Goal: Task Accomplishment & Management: Complete application form

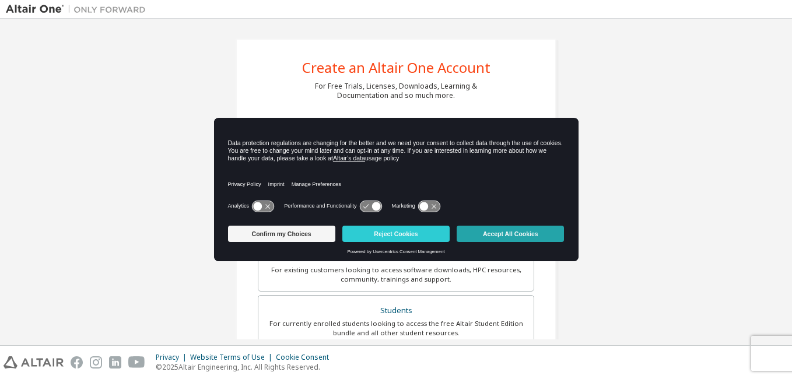
click at [513, 233] on button "Accept All Cookies" at bounding box center [510, 234] width 107 height 16
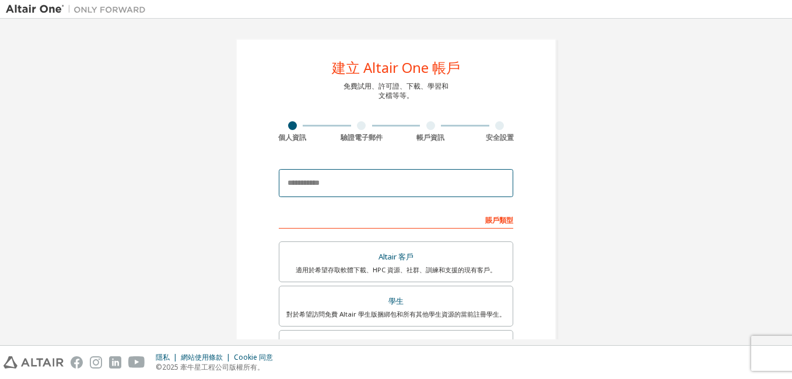
click at [308, 182] on input "email" at bounding box center [396, 183] width 234 height 28
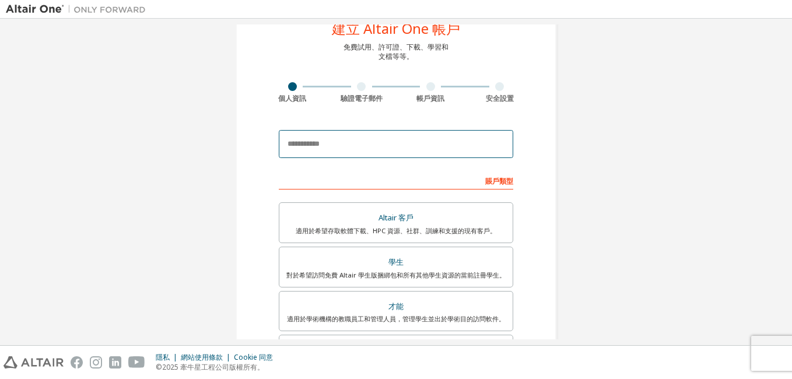
scroll to position [58, 0]
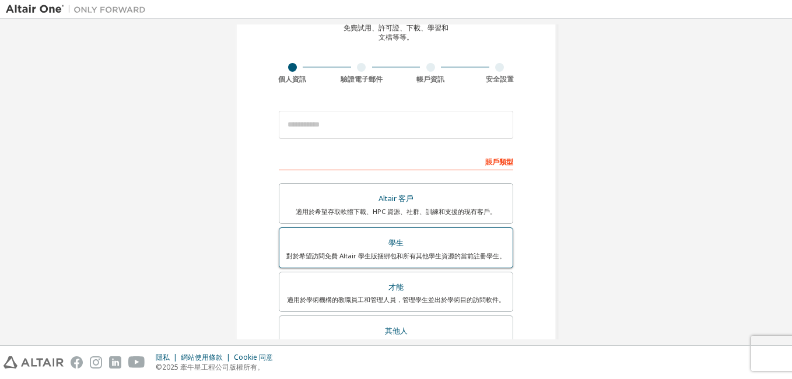
click at [388, 249] on div "學生" at bounding box center [395, 243] width 219 height 16
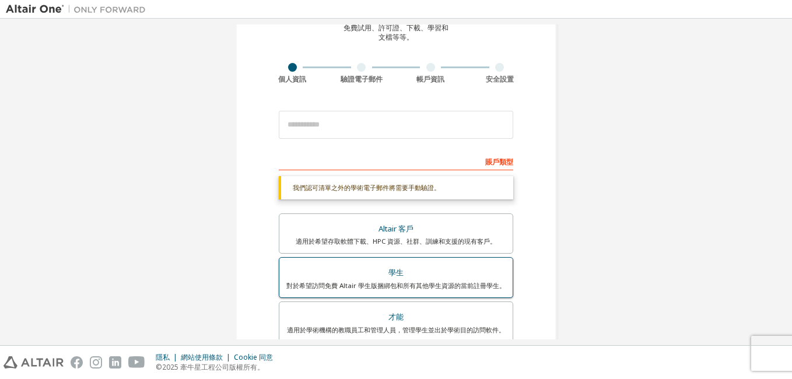
click at [405, 267] on div "學生" at bounding box center [395, 273] width 219 height 16
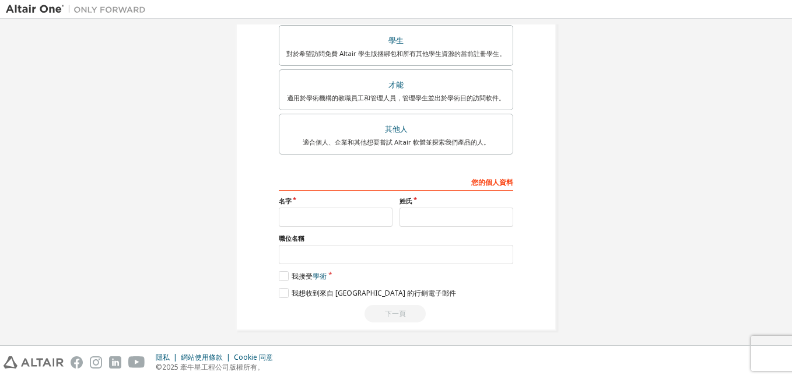
scroll to position [292, 0]
click at [327, 220] on input "text" at bounding box center [336, 215] width 114 height 19
click at [330, 230] on div "您的個人資料 名字 姓氏 職位名稱 Please provide State/Province to help us route sales and supp…" at bounding box center [396, 246] width 234 height 151
click at [302, 215] on input "text" at bounding box center [336, 215] width 114 height 19
type input "*"
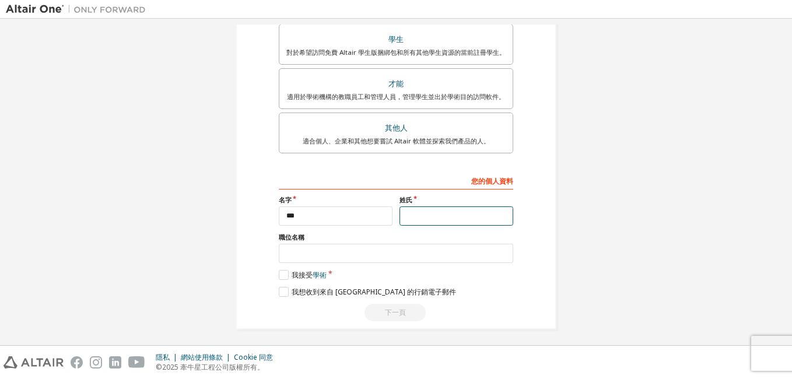
click at [437, 211] on input "text" at bounding box center [456, 215] width 114 height 19
click at [307, 217] on input "***" at bounding box center [336, 215] width 114 height 19
type input "********"
click at [419, 216] on input "text" at bounding box center [456, 215] width 114 height 19
type input "***"
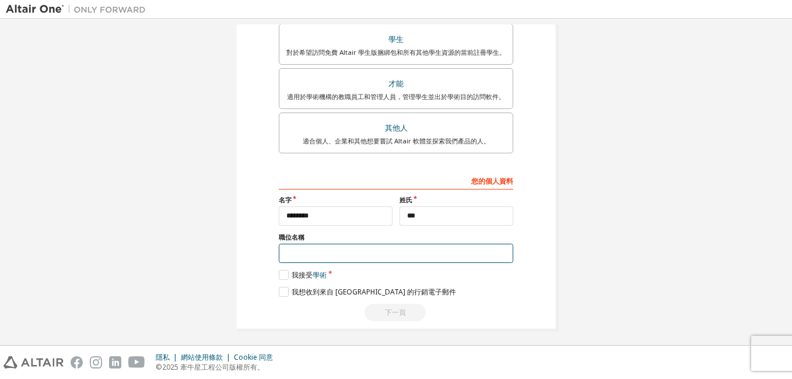
click at [436, 254] on input "text" at bounding box center [396, 253] width 234 height 19
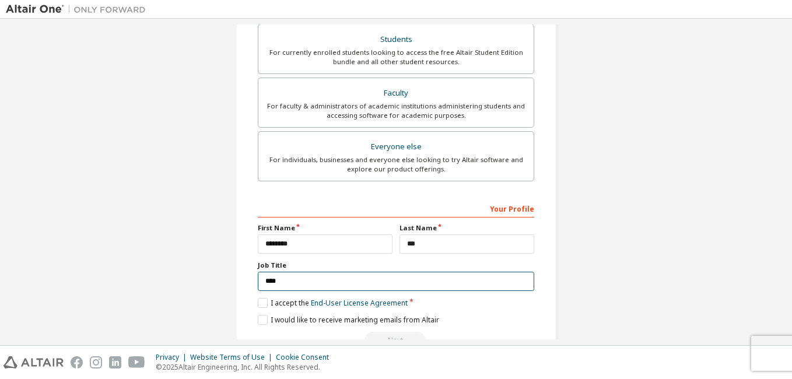
drag, startPoint x: 295, startPoint y: 280, endPoint x: 240, endPoint y: 273, distance: 55.8
click at [240, 273] on div "Create an Altair One Account For Free Trials, Licenses, Downloads, Learning & D…" at bounding box center [396, 48] width 321 height 620
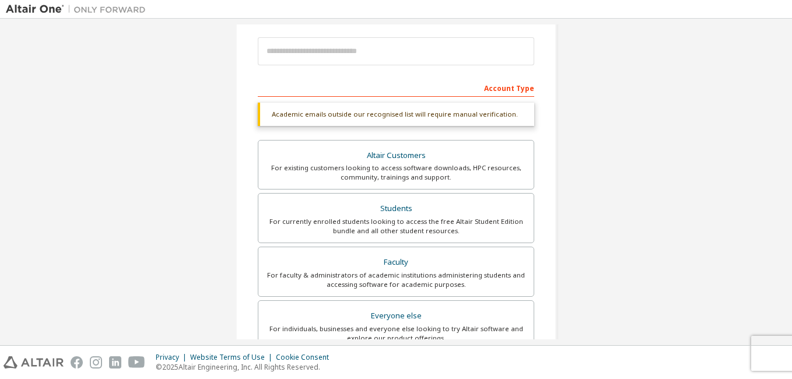
scroll to position [126, 0]
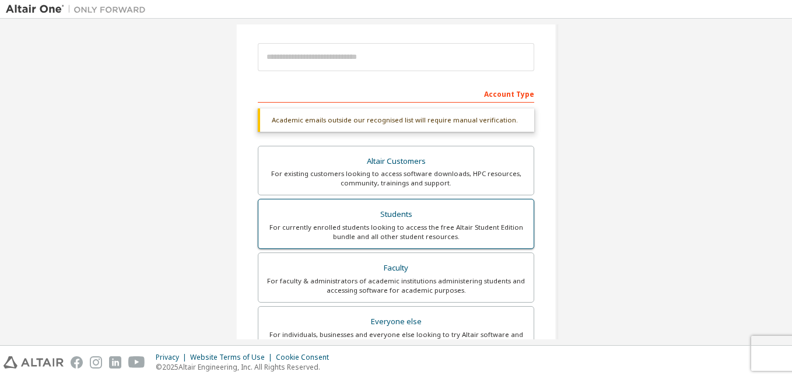
click at [418, 211] on div "Students" at bounding box center [395, 214] width 261 height 16
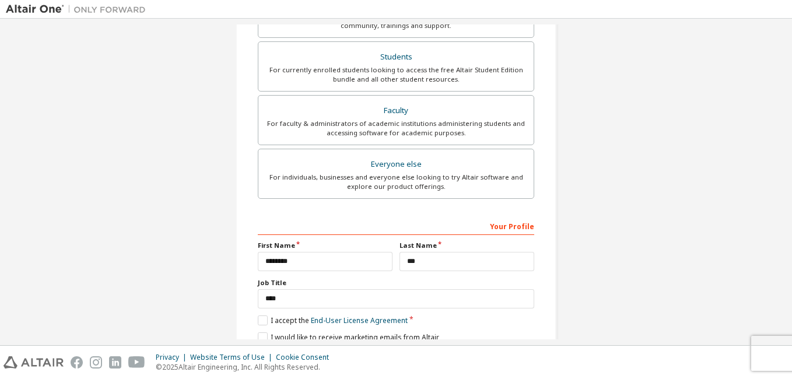
scroll to position [301, 0]
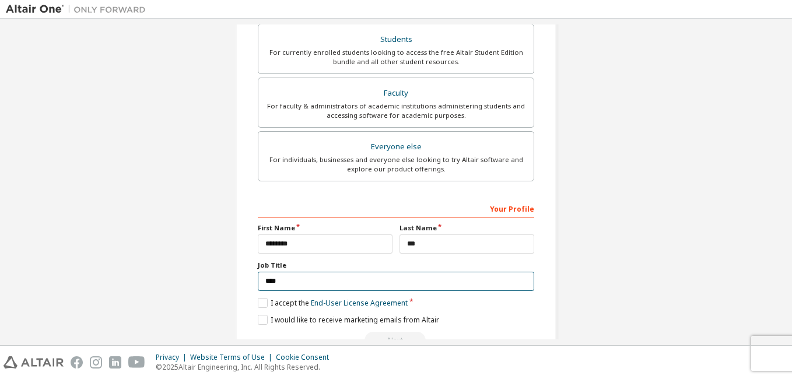
drag, startPoint x: 306, startPoint y: 278, endPoint x: 252, endPoint y: 281, distance: 53.8
click at [250, 280] on div "Create an Altair One Account For Free Trials, Licenses, Downloads, Learning & D…" at bounding box center [396, 48] width 321 height 620
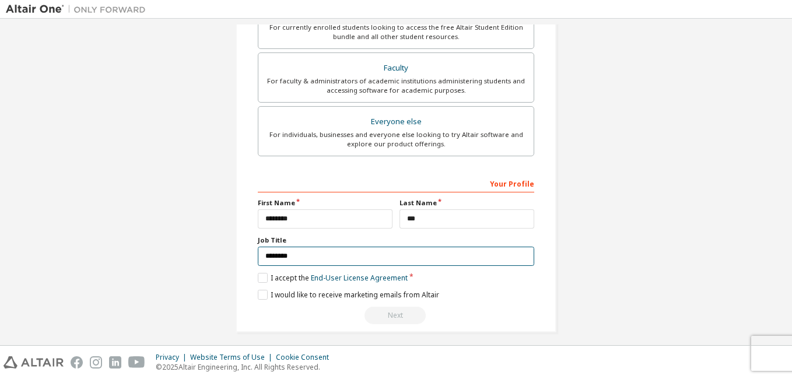
scroll to position [333, 0]
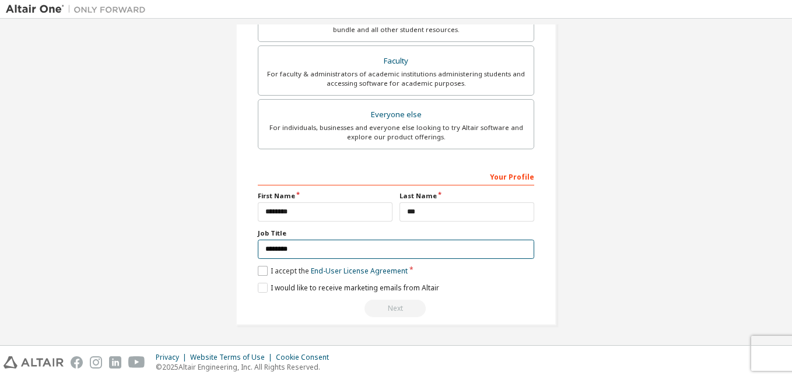
type input "********"
click at [262, 271] on label "I accept the End-User License Agreement" at bounding box center [333, 271] width 150 height 10
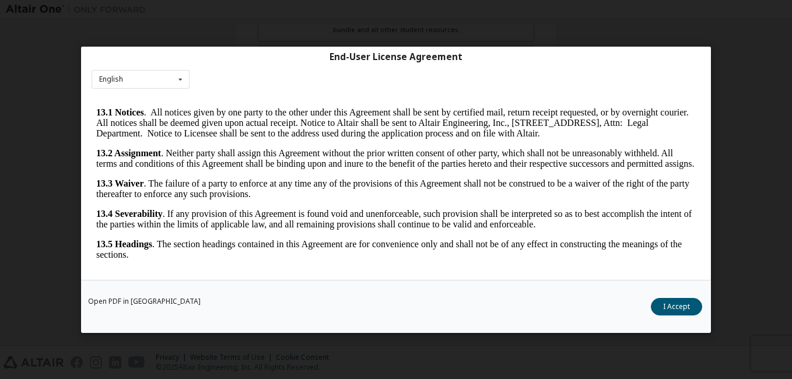
scroll to position [1932, 0]
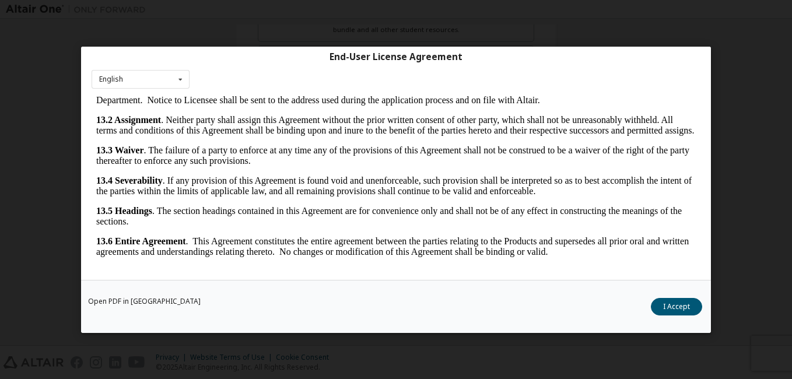
click at [671, 309] on button "I Accept" at bounding box center [676, 306] width 51 height 17
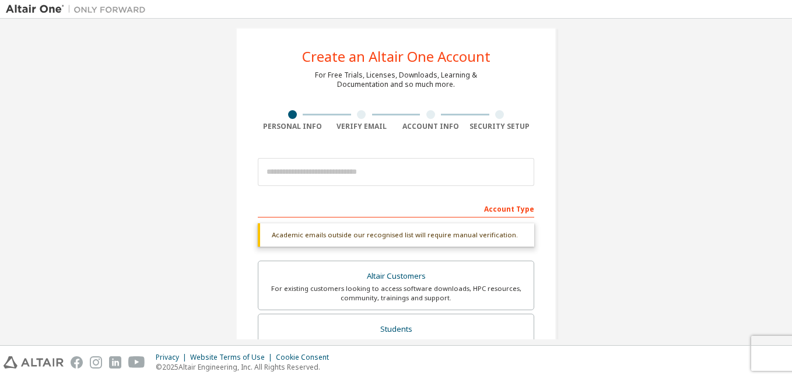
scroll to position [0, 0]
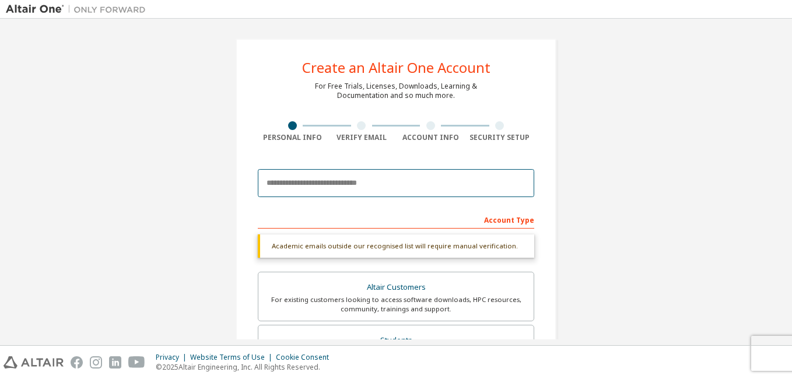
click at [301, 181] on input "email" at bounding box center [396, 183] width 276 height 28
type input "*"
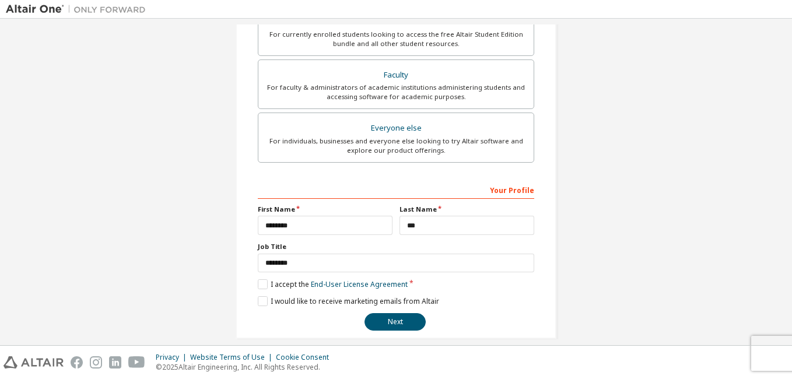
scroll to position [292, 0]
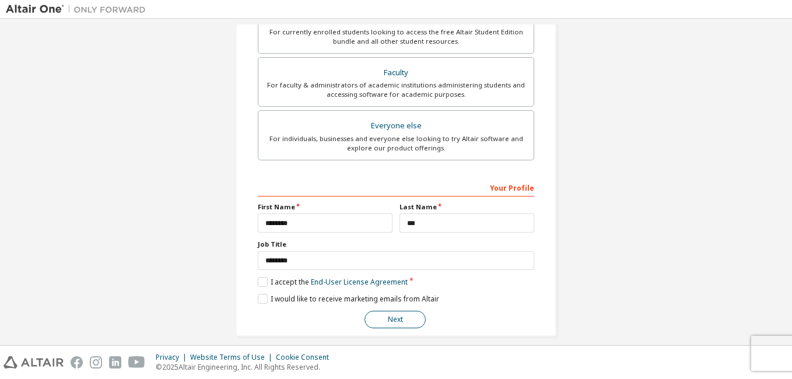
type input "**********"
click at [394, 318] on button "Next" at bounding box center [394, 319] width 61 height 17
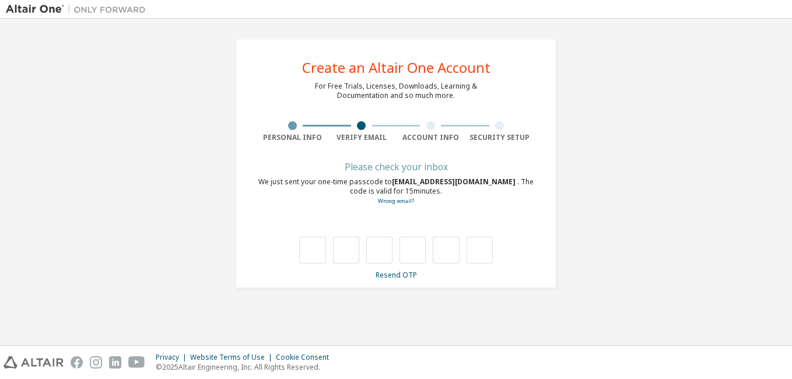
scroll to position [0, 0]
click at [9, 173] on div "**********" at bounding box center [396, 163] width 780 height 278
click at [315, 246] on input "text" at bounding box center [312, 250] width 26 height 27
click at [307, 254] on input "text" at bounding box center [312, 250] width 26 height 27
click at [349, 248] on input "text" at bounding box center [346, 250] width 26 height 27
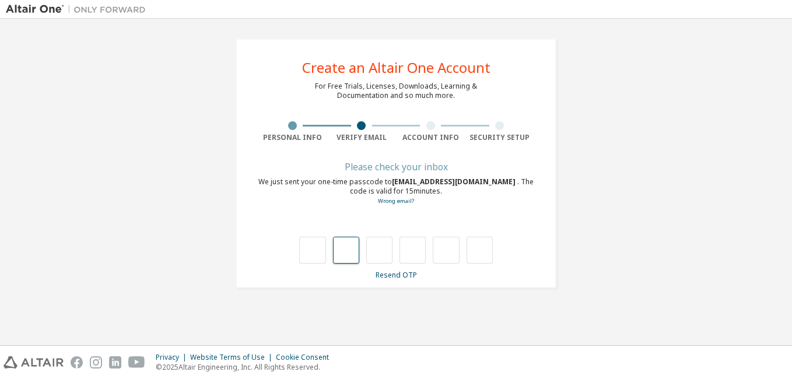
type input "*"
drag, startPoint x: 309, startPoint y: 248, endPoint x: 328, endPoint y: 253, distance: 19.8
click at [314, 248] on input "text" at bounding box center [312, 250] width 26 height 27
type input "*"
click at [375, 249] on input "text" at bounding box center [379, 250] width 26 height 27
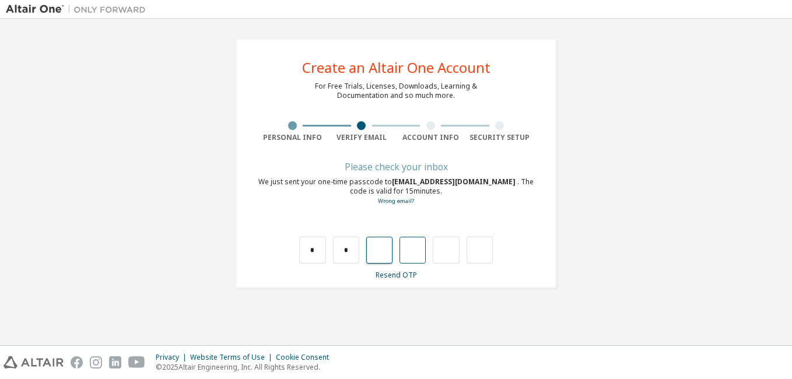
type input "*"
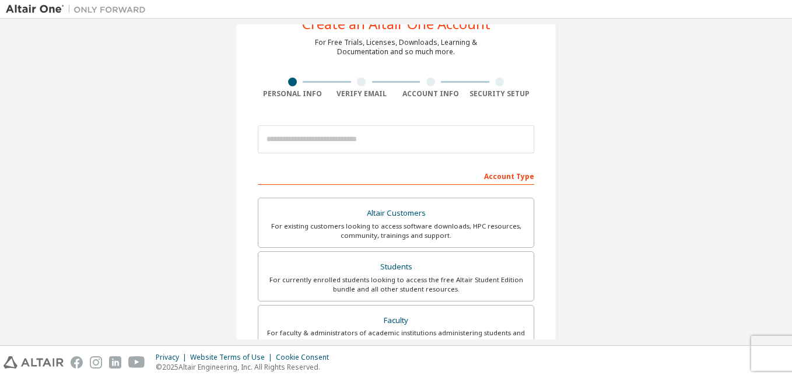
scroll to position [11, 0]
